Goal: Transaction & Acquisition: Book appointment/travel/reservation

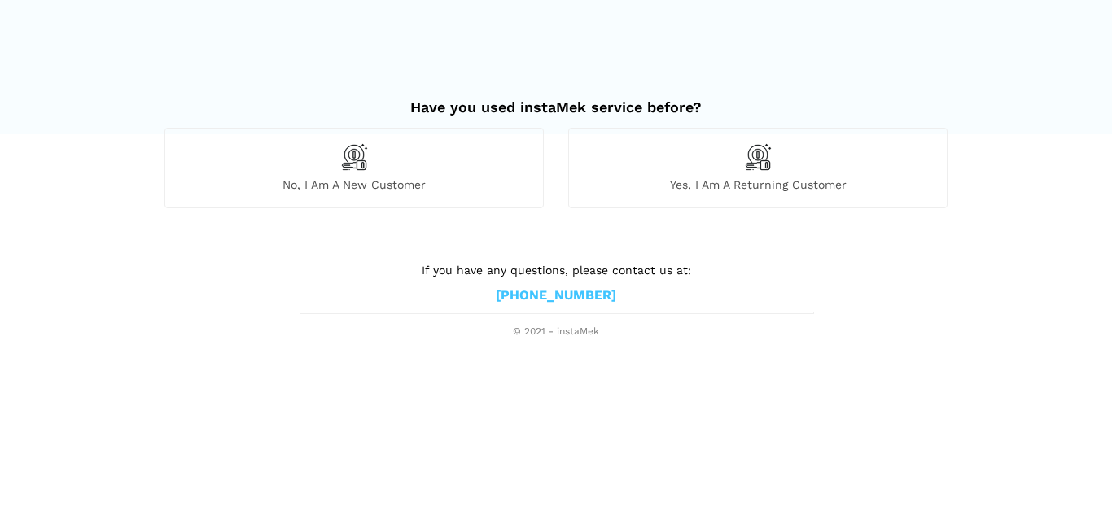
click at [360, 166] on img at bounding box center [354, 157] width 28 height 28
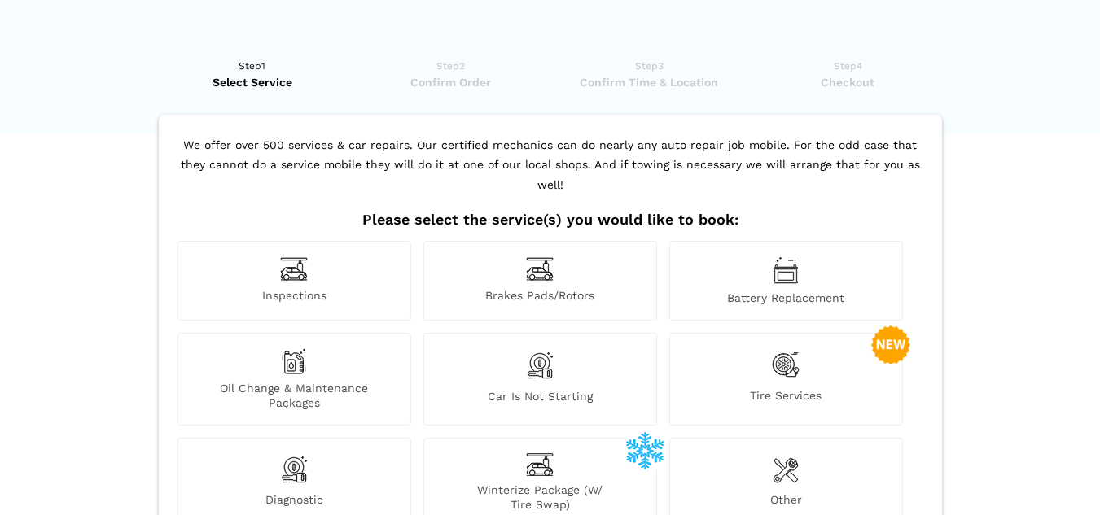
click at [296, 269] on img at bounding box center [294, 268] width 28 height 25
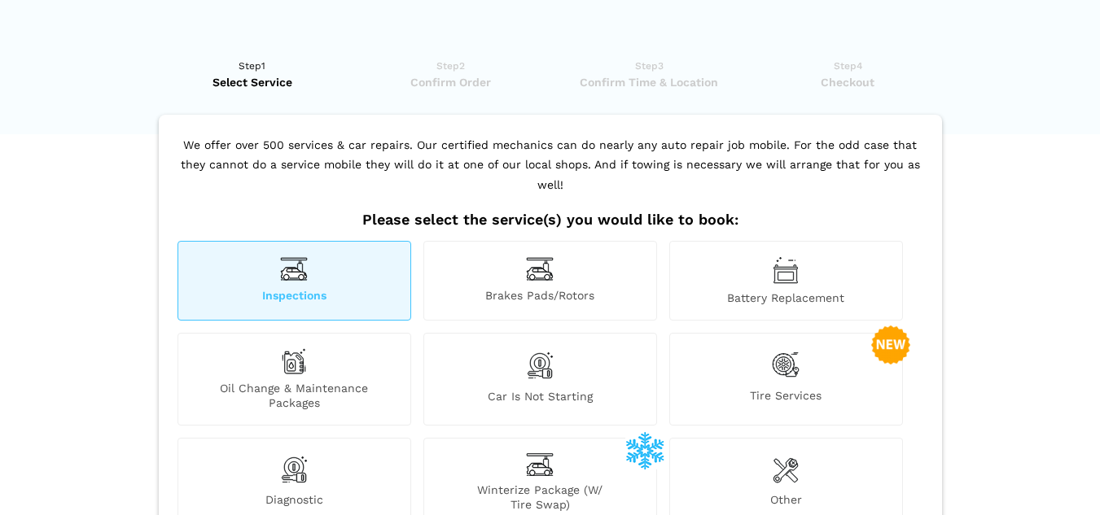
click at [312, 284] on div "Inspections" at bounding box center [294, 281] width 234 height 80
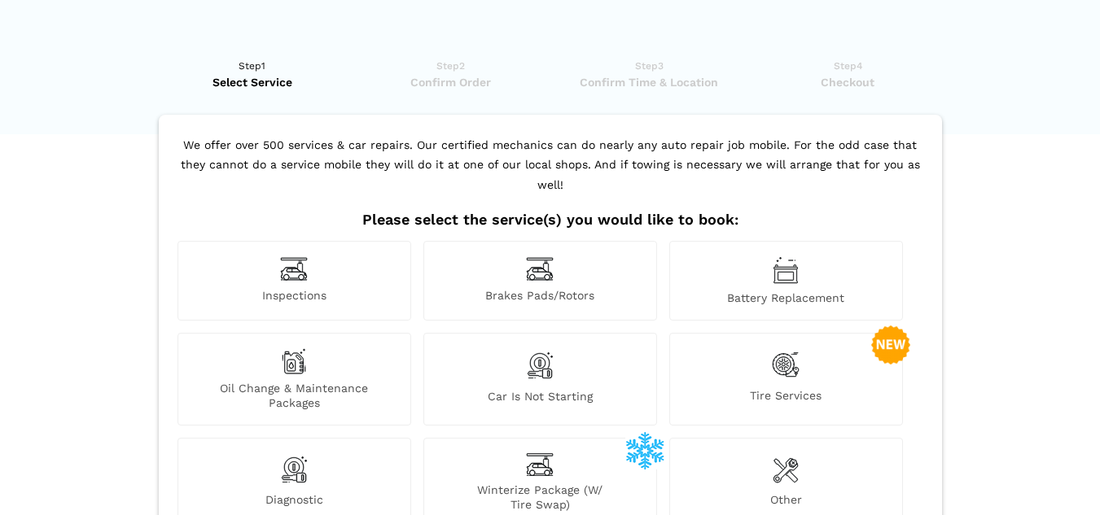
click at [313, 268] on div "Inspections" at bounding box center [294, 281] width 234 height 80
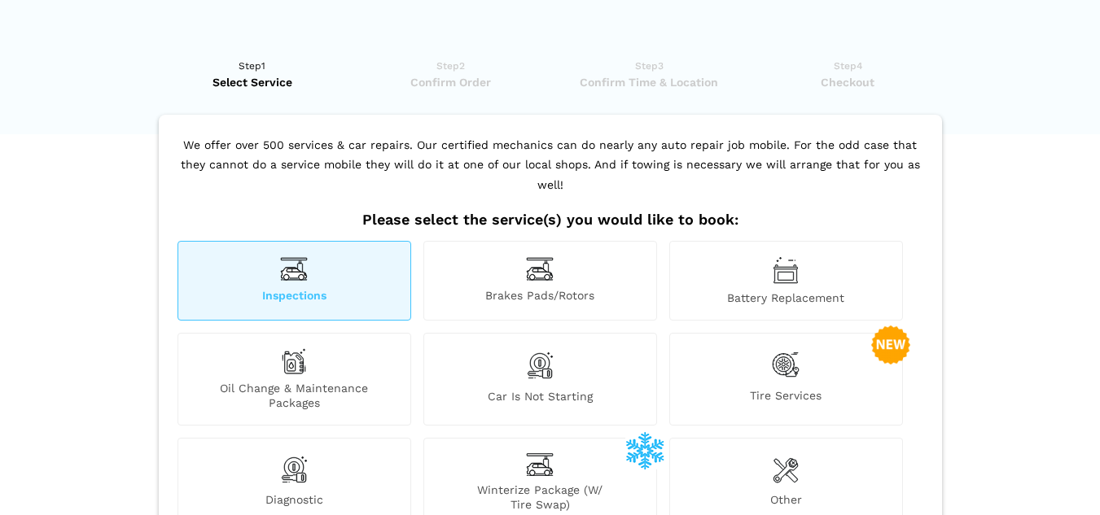
scroll to position [278, 0]
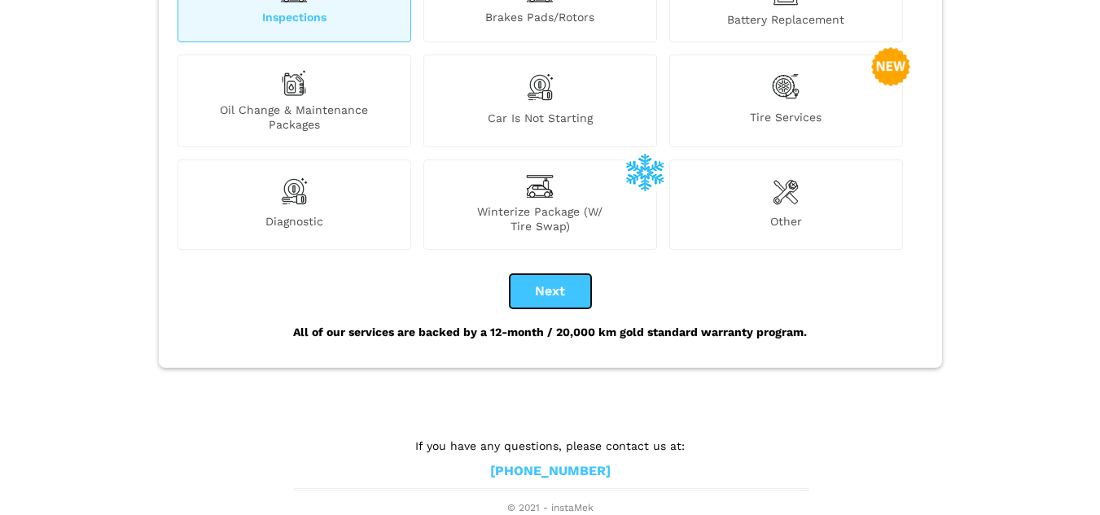
click at [535, 291] on button "Next" at bounding box center [550, 291] width 81 height 34
checkbox input "true"
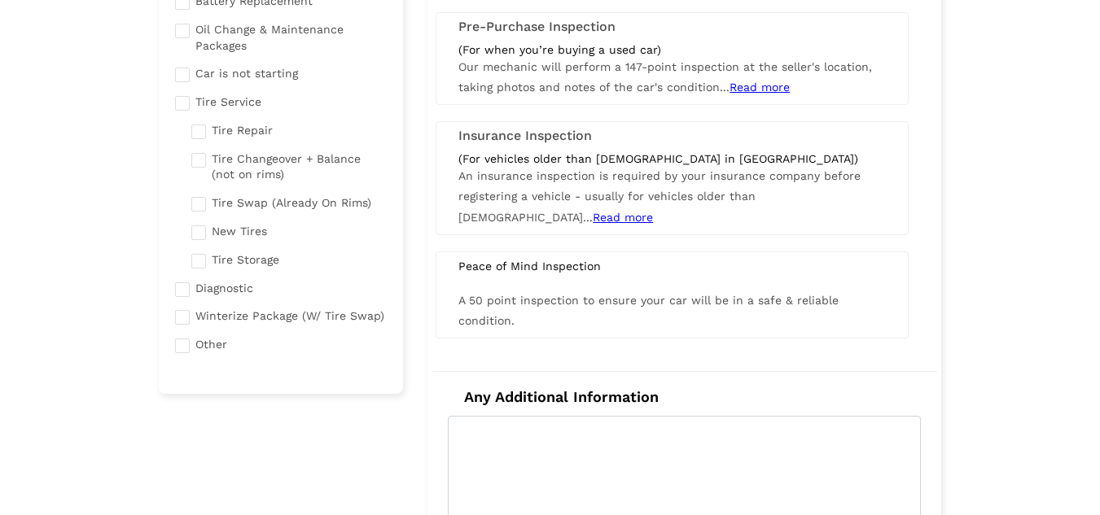
scroll to position [0, 0]
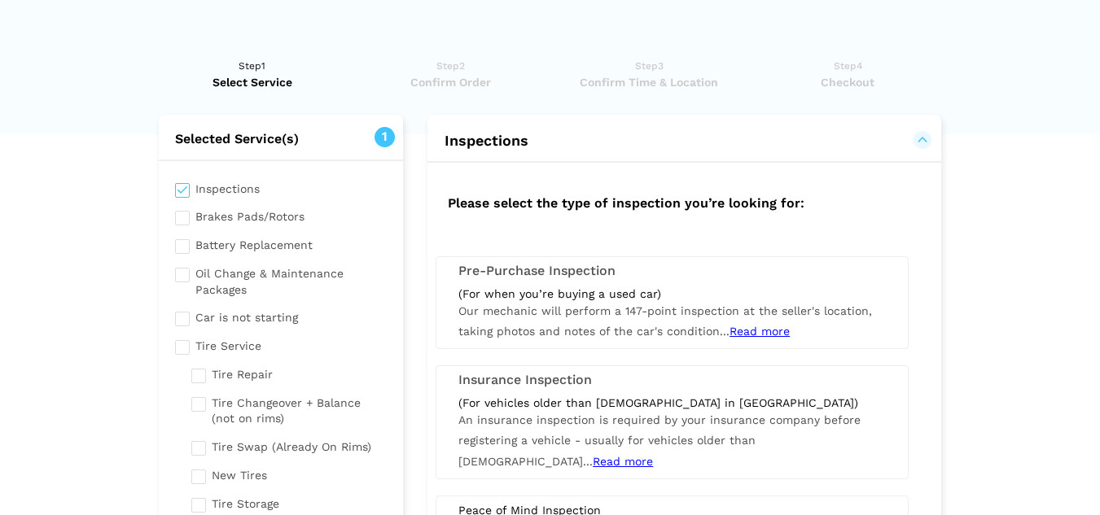
click at [731, 287] on div "(For when you’re buying a used car)" at bounding box center [671, 294] width 427 height 15
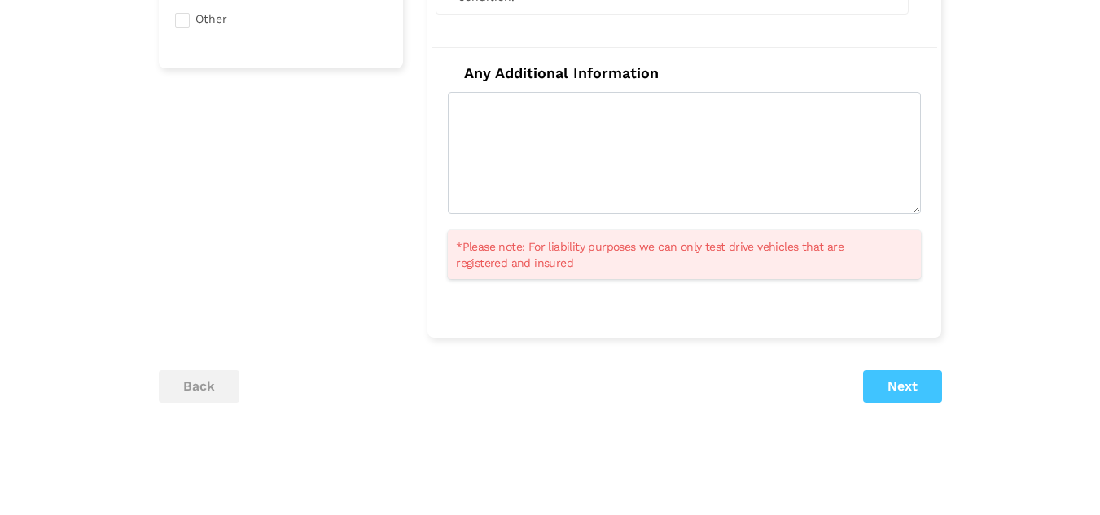
scroll to position [646, 0]
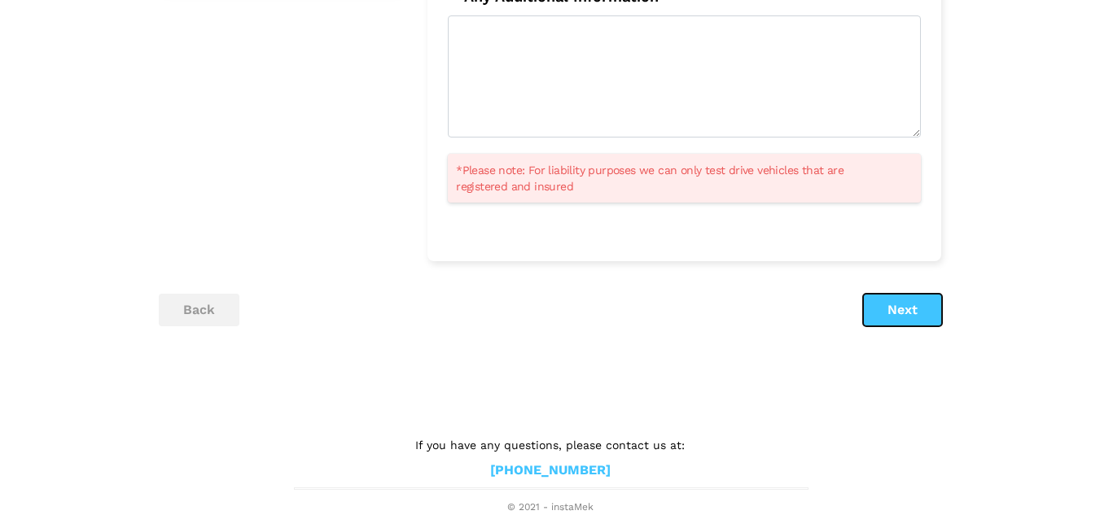
drag, startPoint x: 900, startPoint y: 312, endPoint x: 746, endPoint y: 337, distance: 156.7
click at [900, 311] on button "Next" at bounding box center [902, 310] width 79 height 33
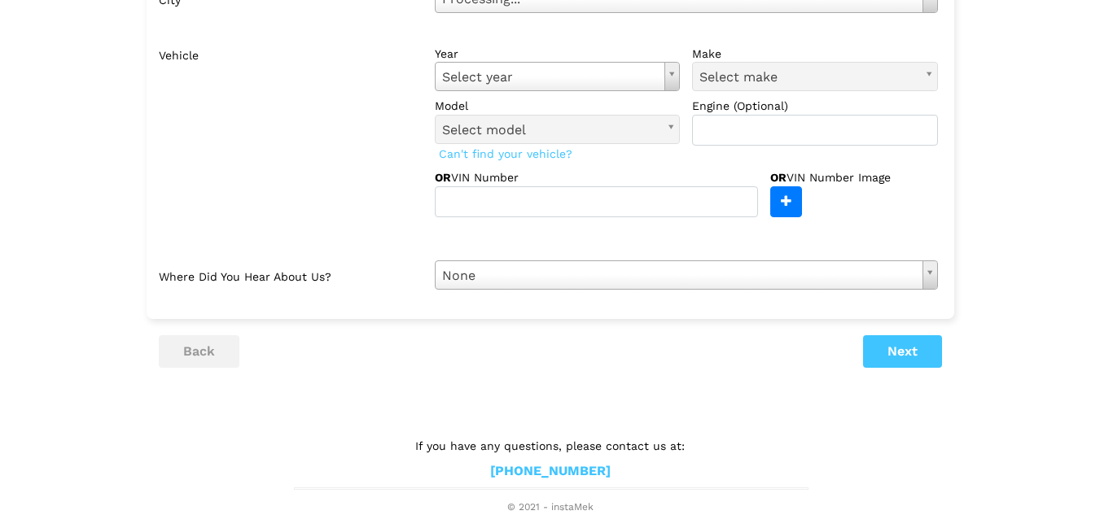
scroll to position [0, 0]
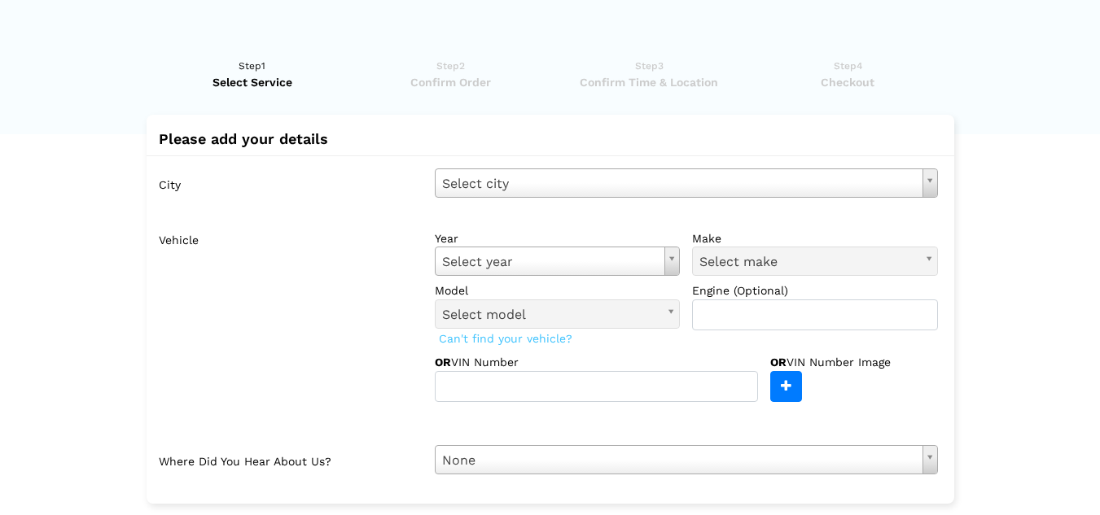
click at [608, 204] on div "City Select city Select city [GEOGRAPHIC_DATA] - [GEOGRAPHIC_DATA] [GEOGRAPHIC_…" at bounding box center [550, 321] width 807 height 332
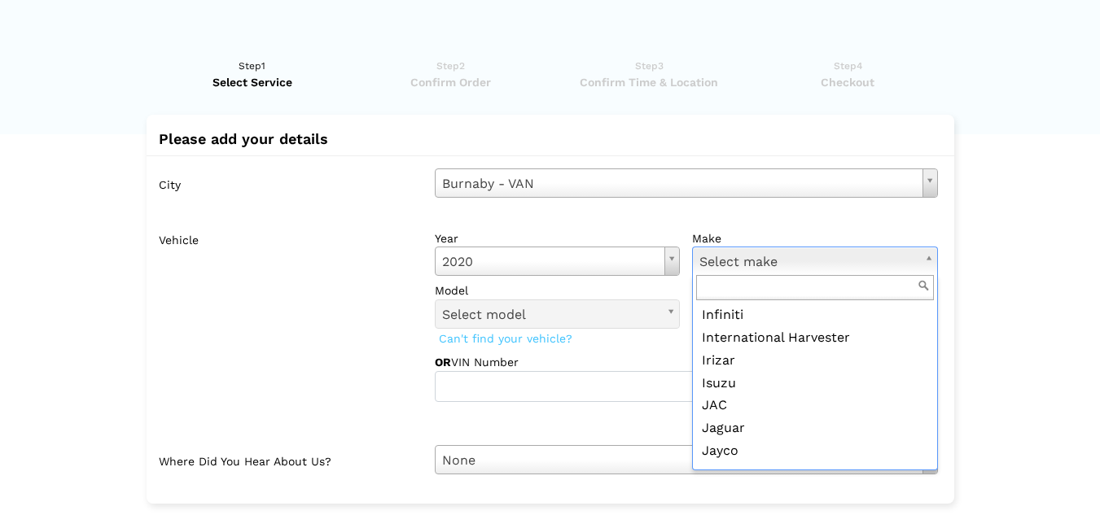
scroll to position [1384, 0]
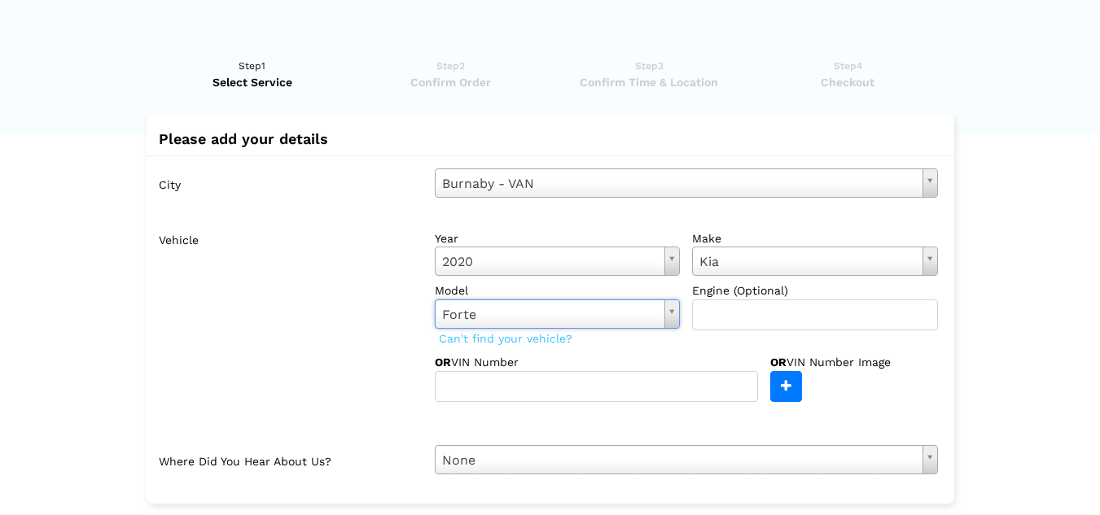
click at [660, 356] on div "OR VIN Number" at bounding box center [602, 378] width 335 height 48
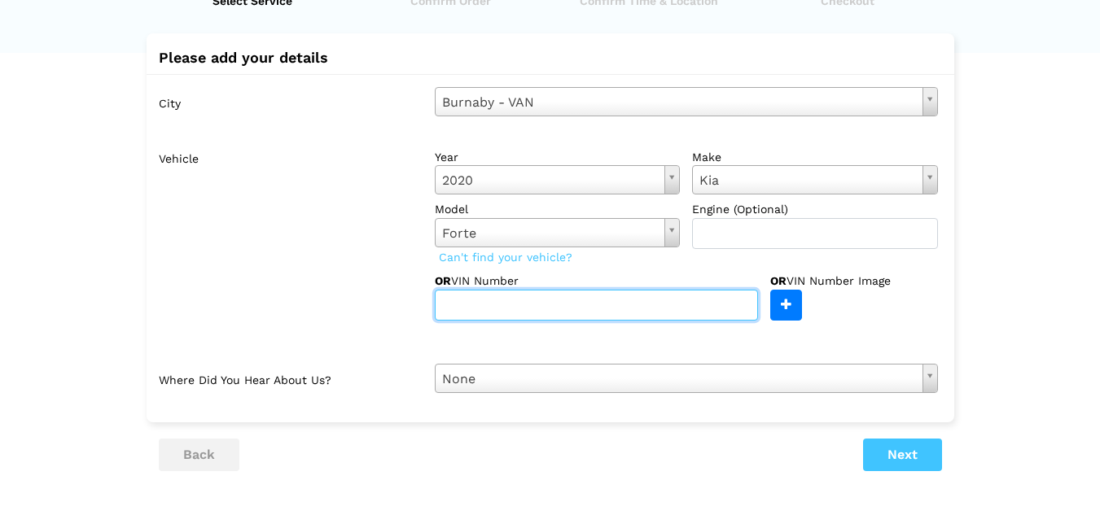
click at [517, 300] on input "text" at bounding box center [596, 305] width 323 height 31
paste input "[US_VEHICLE_IDENTIFICATION_NUMBER]"
type input "[US_VEHICLE_IDENTIFICATION_NUMBER]"
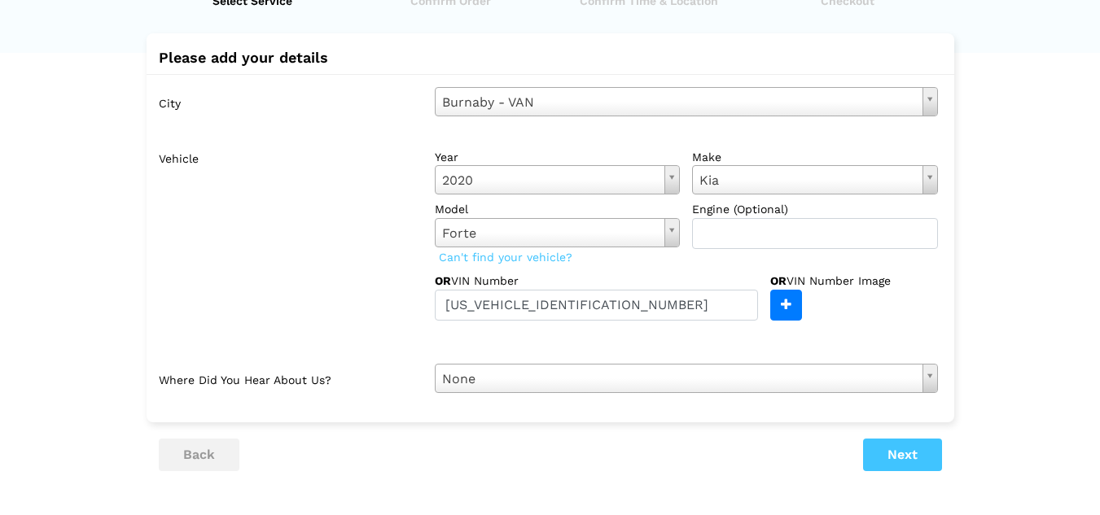
click at [363, 321] on div "Vehicle year [DATE] Select year [DATE] 2025 2024 2023 2022 2021 2020 2019 2018 …" at bounding box center [554, 246] width 767 height 208
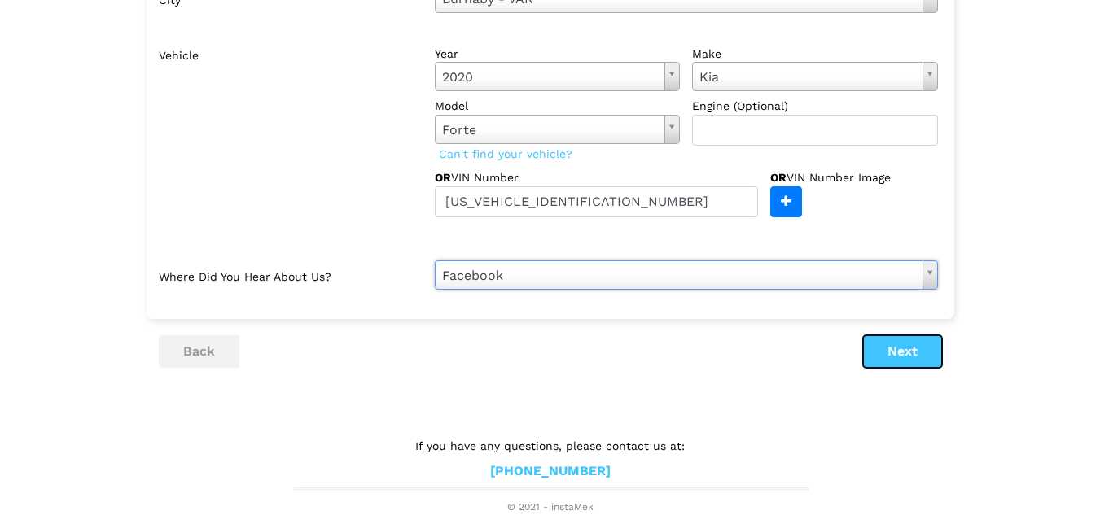
click at [906, 358] on button "Next" at bounding box center [902, 351] width 79 height 33
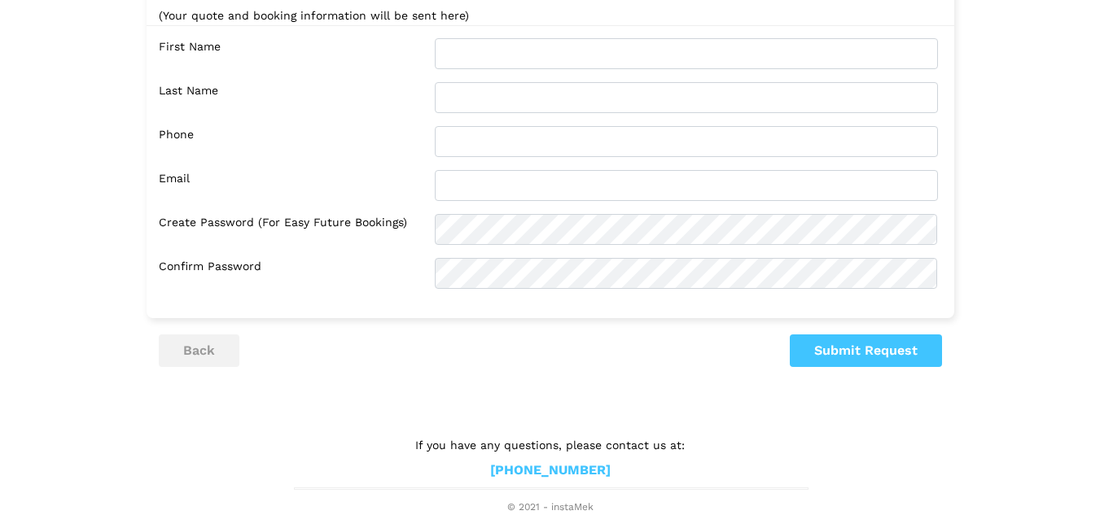
scroll to position [0, 0]
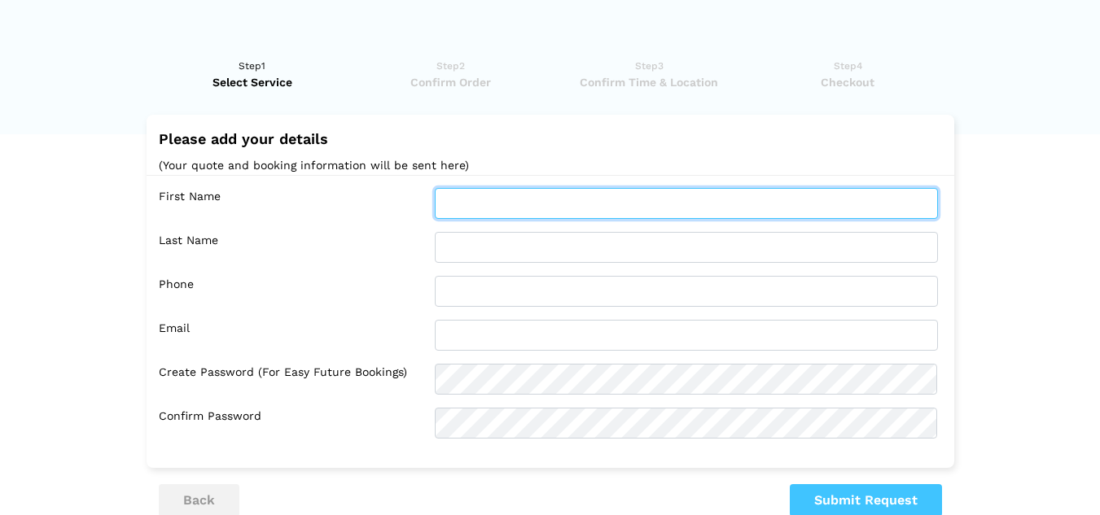
click at [499, 207] on input "text" at bounding box center [686, 203] width 503 height 31
type input "MIN HLAING"
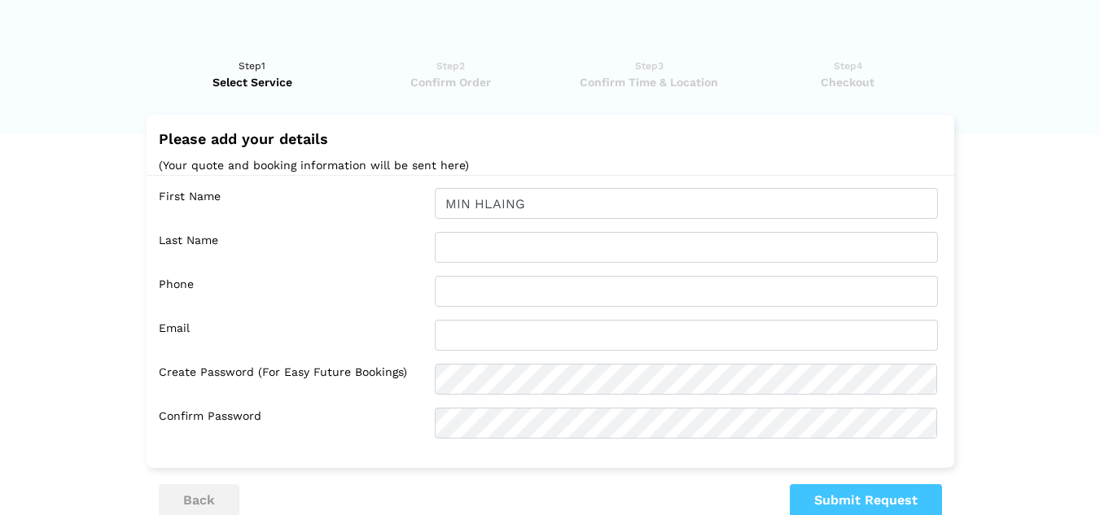
type input "OO"
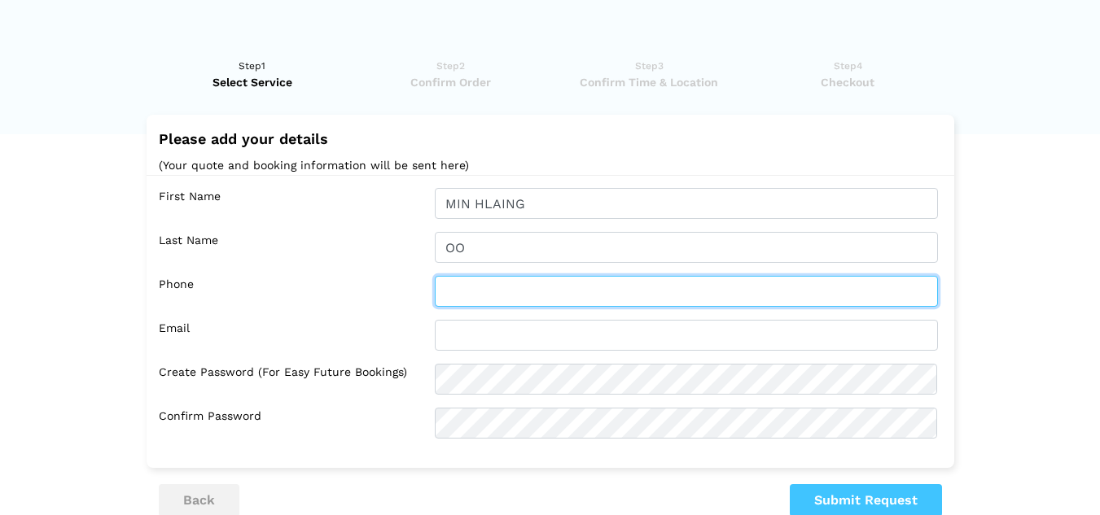
type input "7782236324"
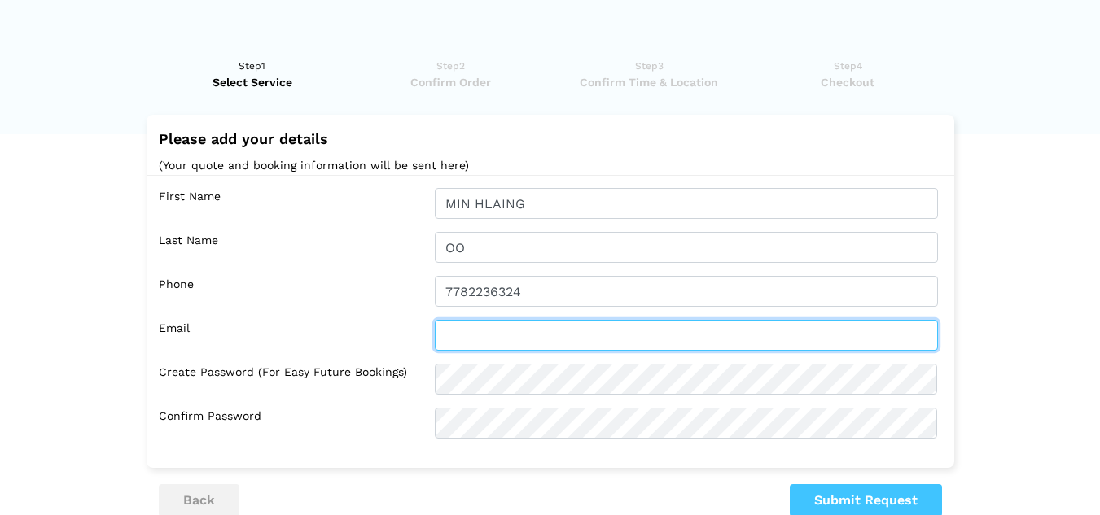
type input "[EMAIL_ADDRESS][DOMAIN_NAME]"
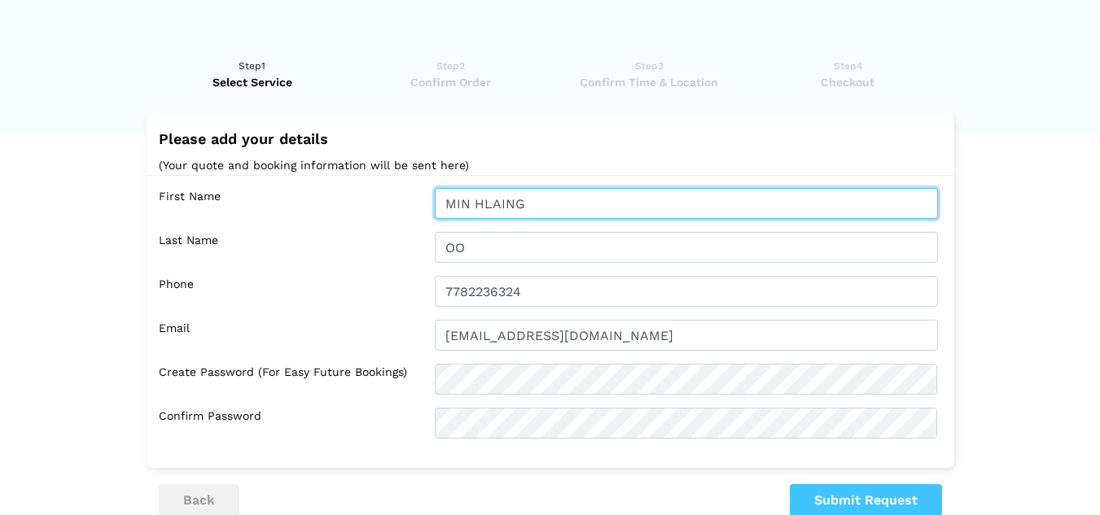
scroll to position [81, 0]
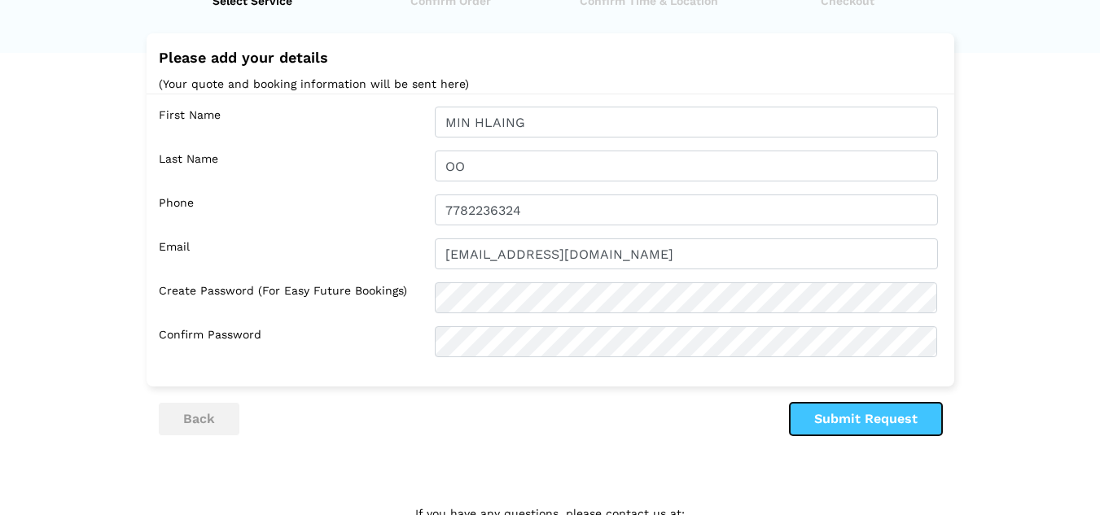
click at [815, 411] on button "Submit Request" at bounding box center [866, 419] width 152 height 33
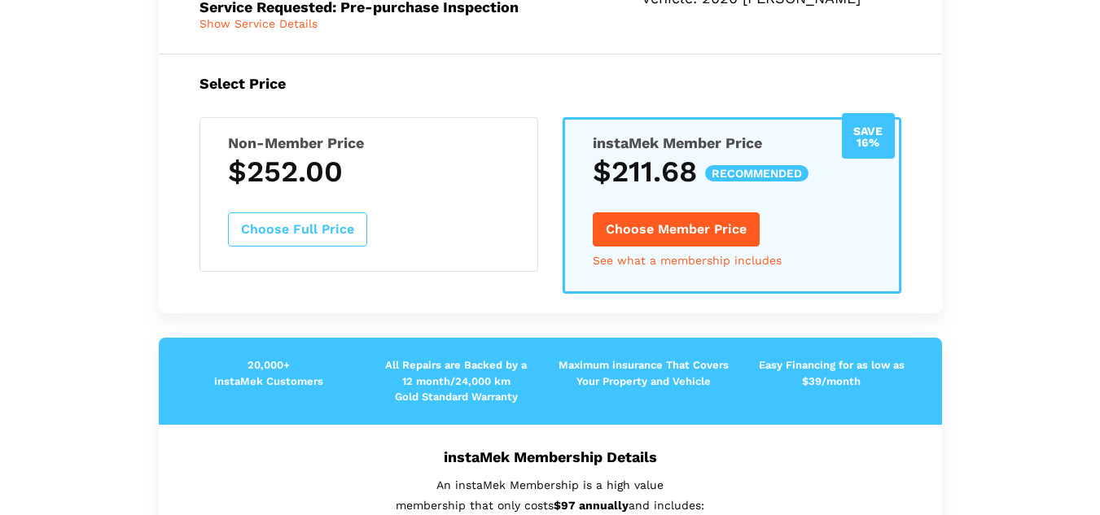
scroll to position [0, 0]
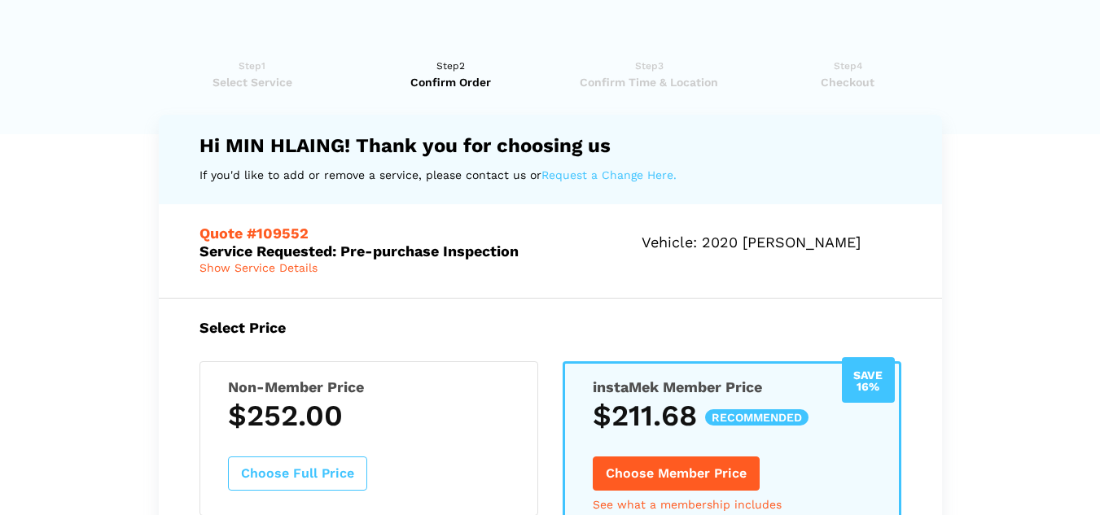
click at [404, 427] on div "Non-Member Price $252.00 Choose Full Price" at bounding box center [368, 438] width 339 height 155
